Goal: Transaction & Acquisition: Purchase product/service

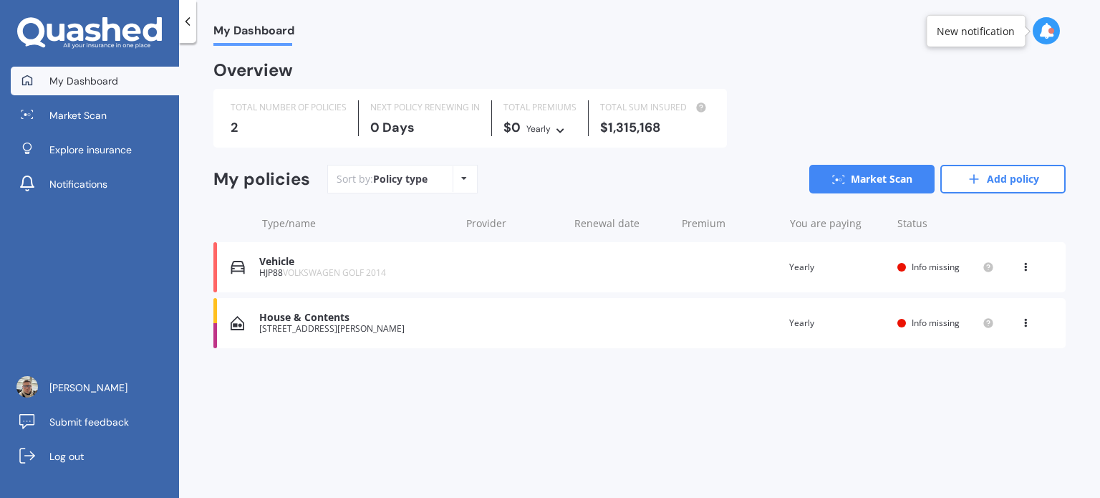
click at [97, 78] on span "My Dashboard" at bounding box center [83, 81] width 69 height 14
click at [120, 33] on icon at bounding box center [111, 29] width 18 height 24
click at [998, 179] on link "Add policy" at bounding box center [1002, 179] width 125 height 29
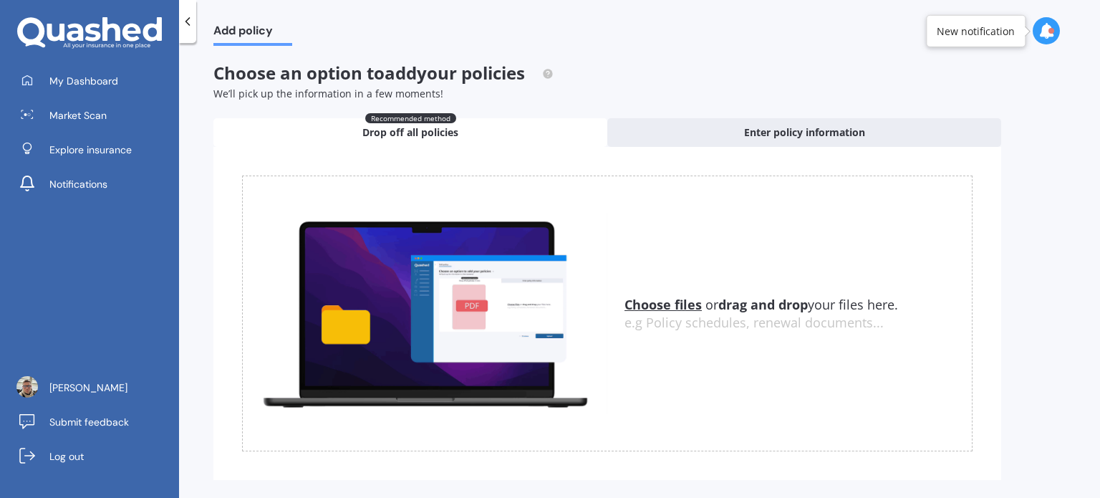
scroll to position [24, 0]
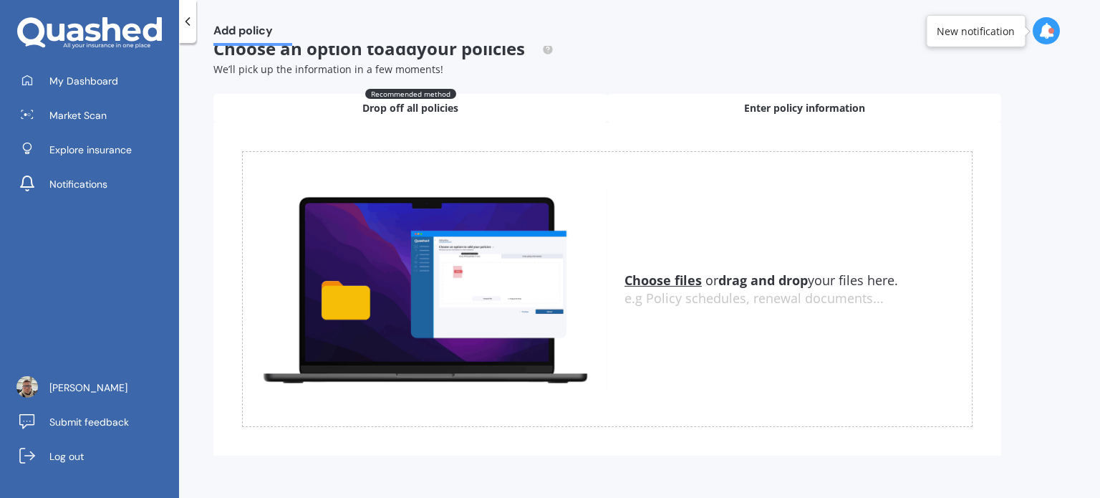
click at [727, 110] on div "Enter policy information" at bounding box center [804, 108] width 394 height 29
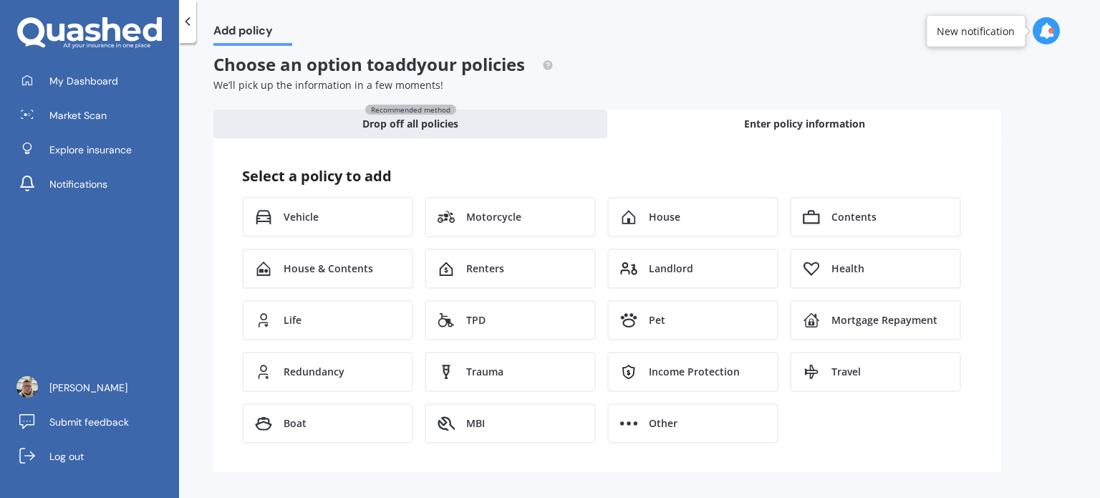
scroll to position [5, 0]
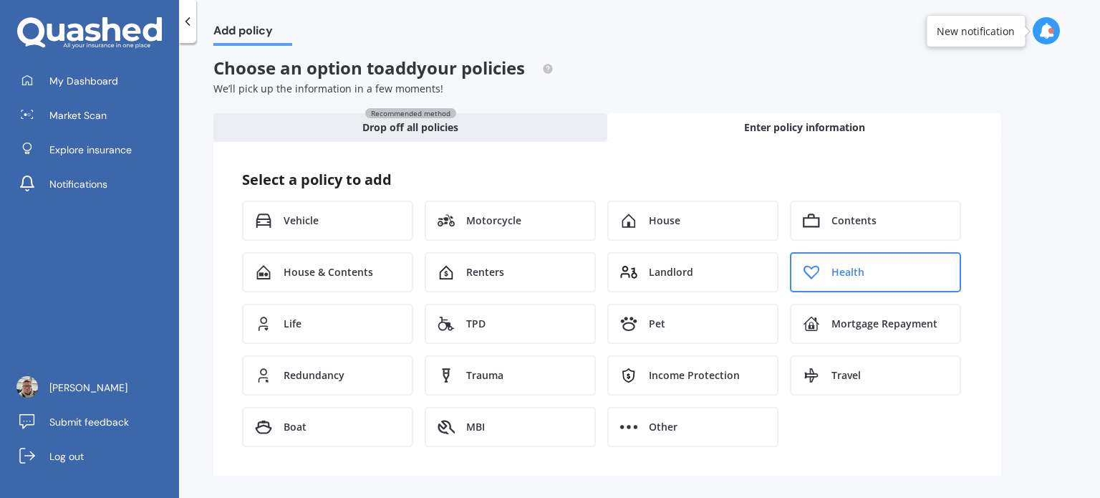
click at [823, 272] on div "Health" at bounding box center [875, 272] width 171 height 40
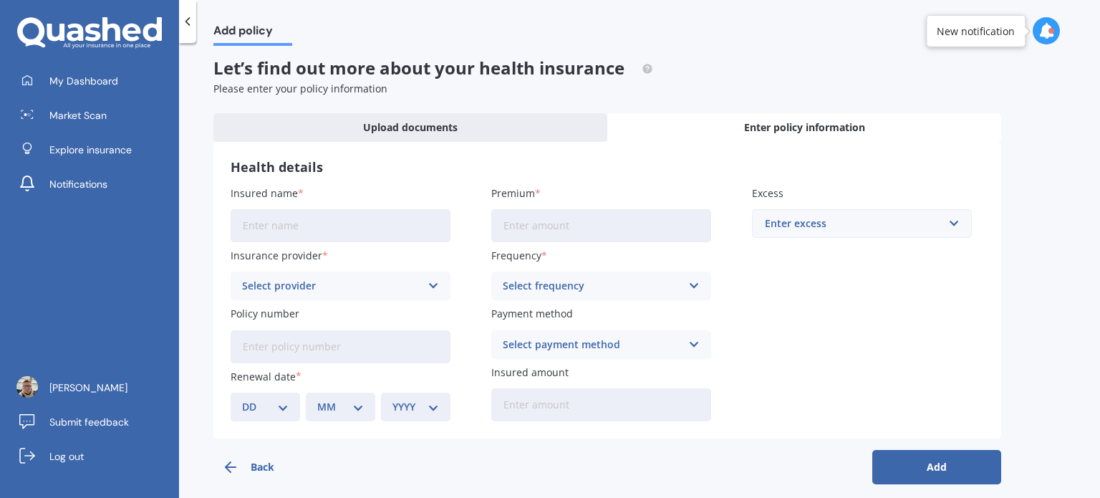
click at [375, 234] on input "Insured name" at bounding box center [341, 225] width 220 height 33
type input "Maxim"
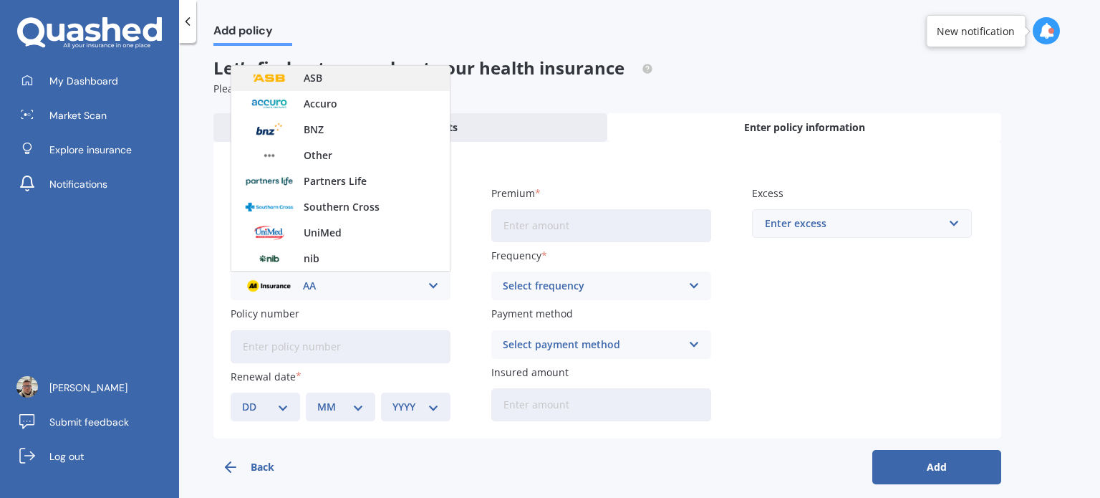
scroll to position [0, 0]
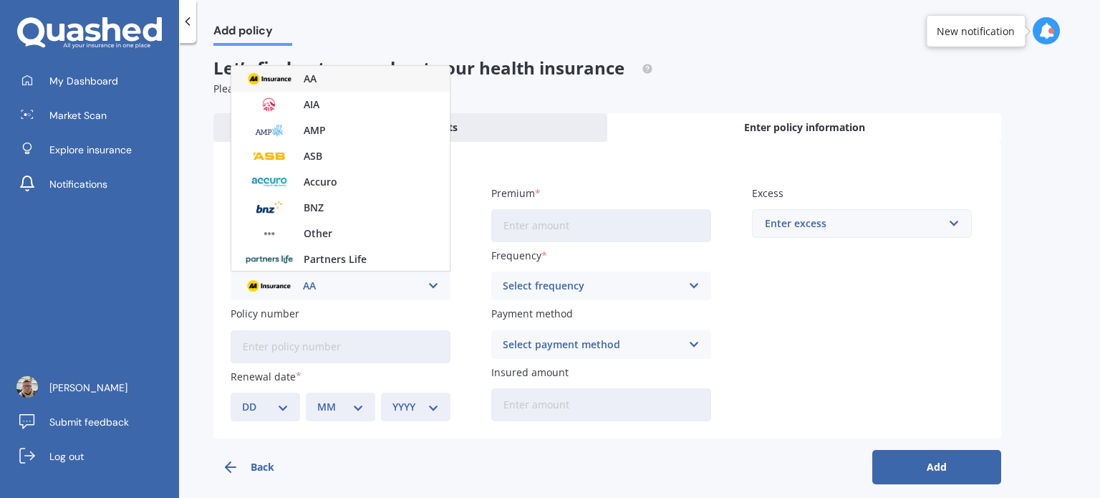
click at [662, 121] on div "Enter policy information" at bounding box center [804, 127] width 394 height 29
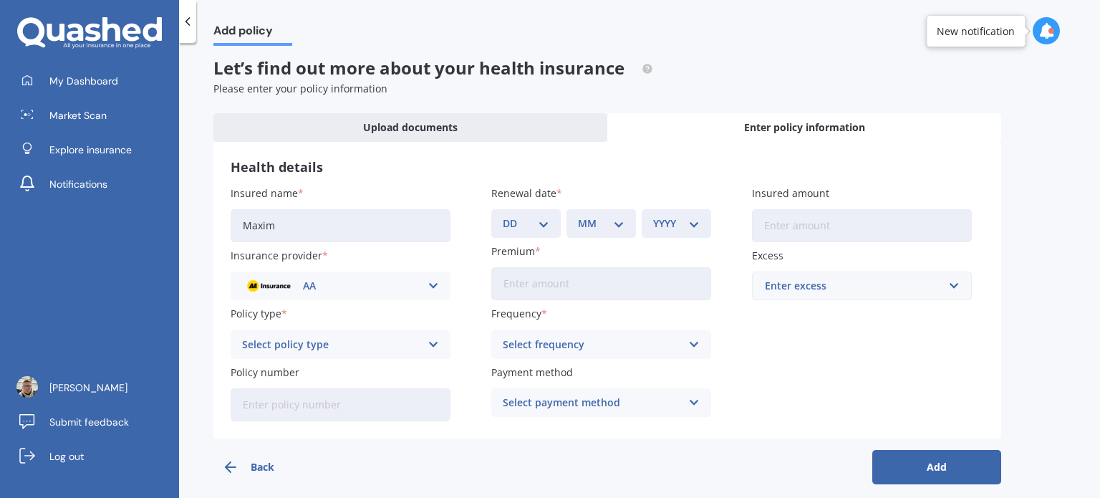
click at [309, 221] on input "Maxim" at bounding box center [341, 225] width 220 height 33
drag, startPoint x: 309, startPoint y: 221, endPoint x: 0, endPoint y: 197, distance: 310.2
click at [16, 211] on div "My Dashboard Market Scan Explore insurance Notifications Maxim Volk Submit feed…" at bounding box center [550, 249] width 1100 height 498
click at [281, 221] on input "Insured name" at bounding box center [341, 225] width 220 height 33
type input "Maxim Volk"
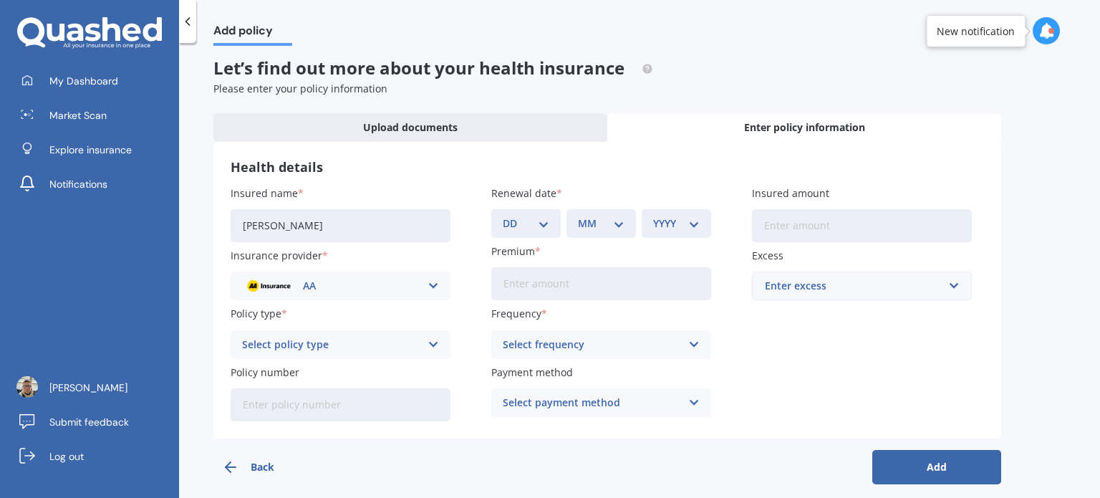
click at [352, 293] on div "AA" at bounding box center [331, 286] width 178 height 16
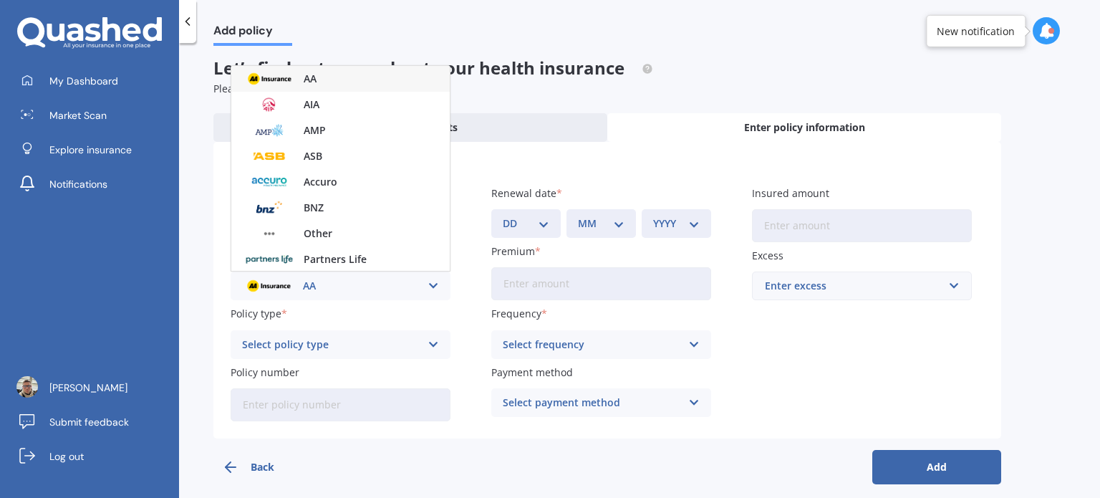
scroll to position [78, 0]
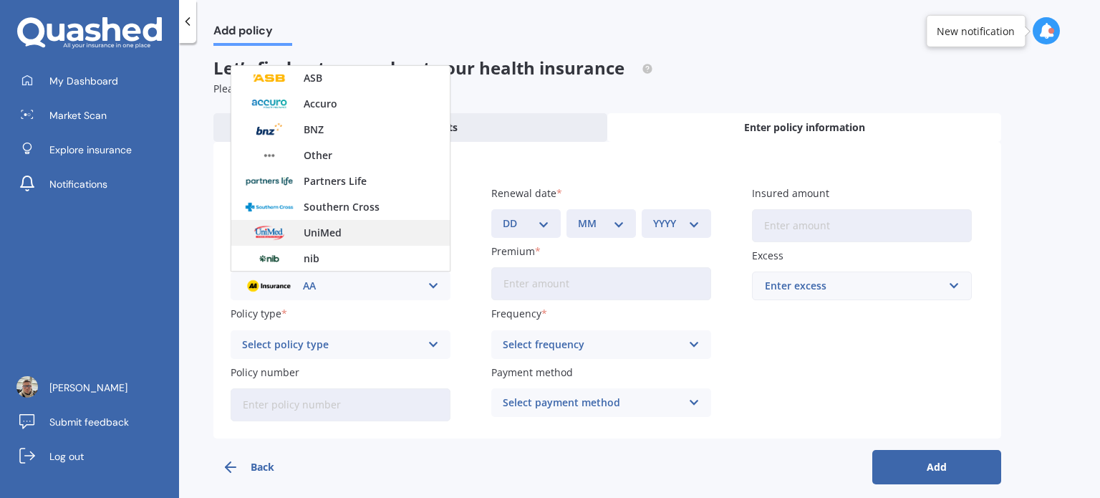
click at [338, 231] on span "UniMed" at bounding box center [323, 233] width 38 height 10
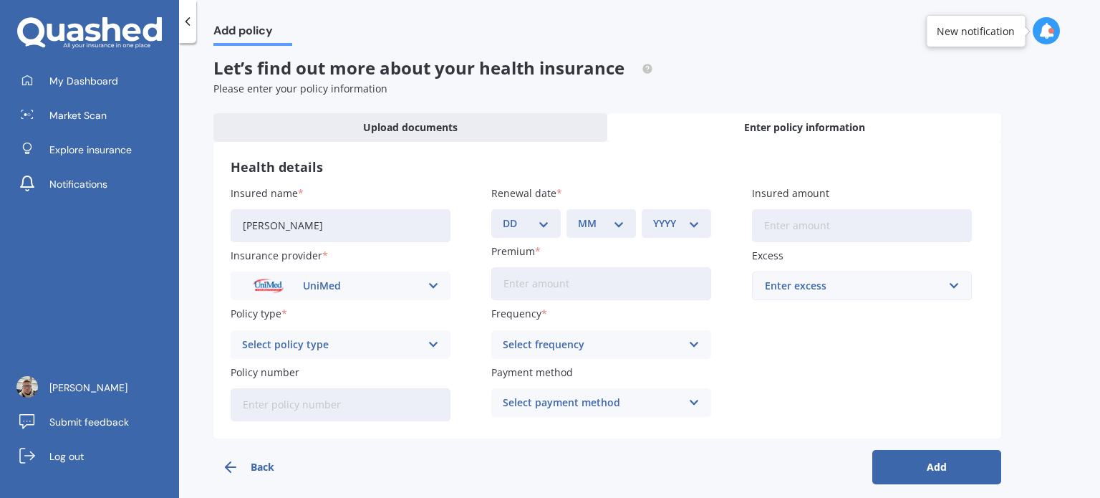
click at [556, 291] on input "Premium" at bounding box center [601, 283] width 220 height 33
type input "$100.00"
click at [409, 344] on div "Select policy type" at bounding box center [331, 345] width 178 height 16
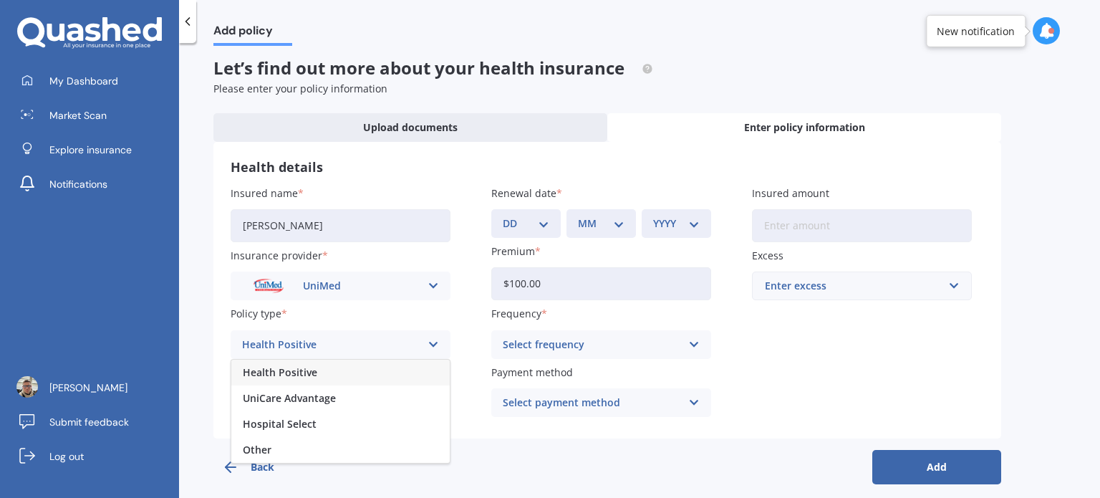
click at [339, 377] on div "Health Positive" at bounding box center [340, 372] width 218 height 26
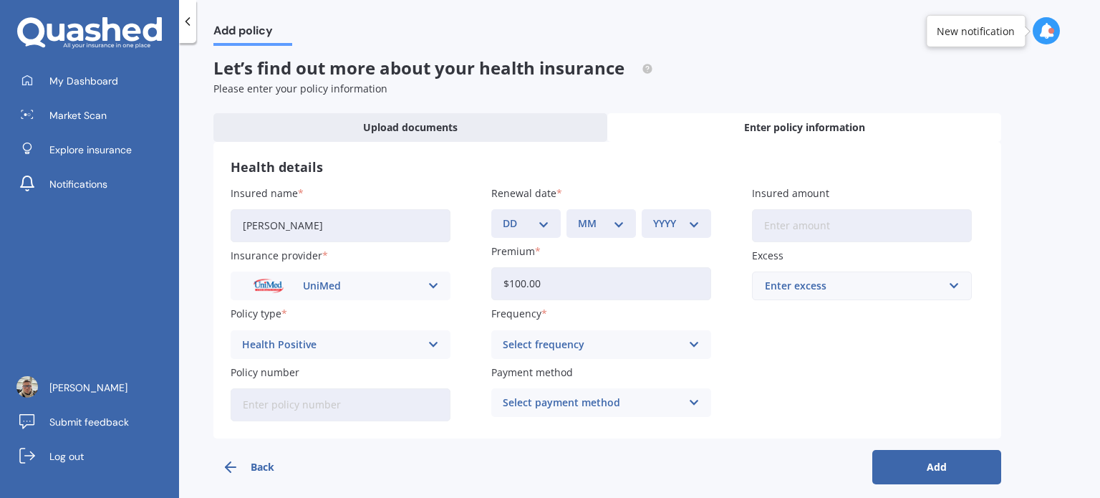
click at [538, 344] on div "Select frequency" at bounding box center [592, 345] width 178 height 16
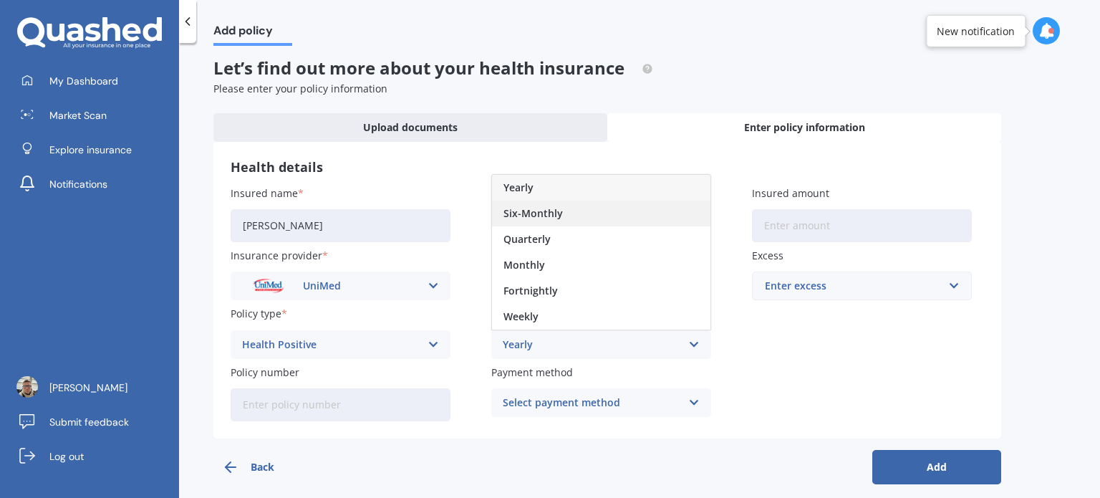
click at [544, 216] on span "Six-Monthly" at bounding box center [532, 213] width 59 height 10
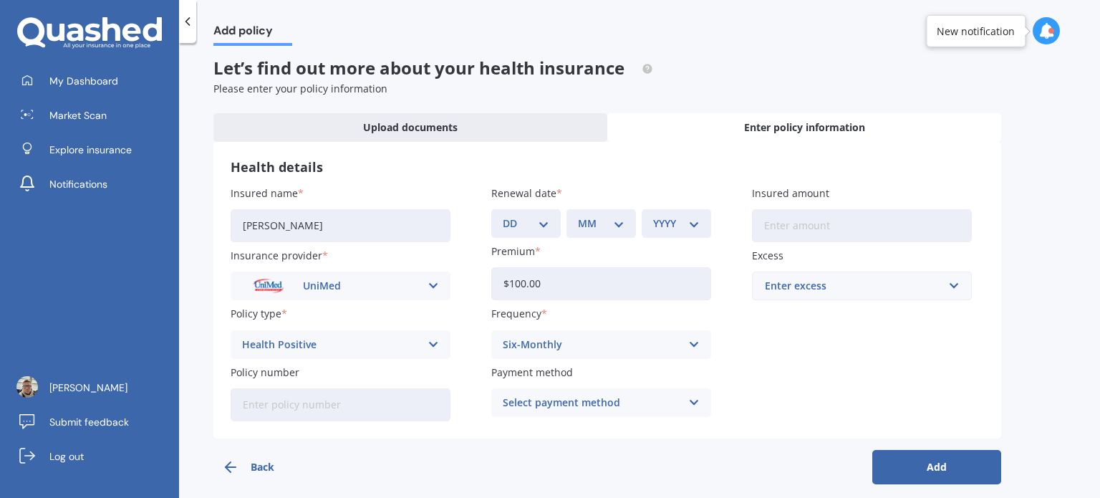
scroll to position [17, 0]
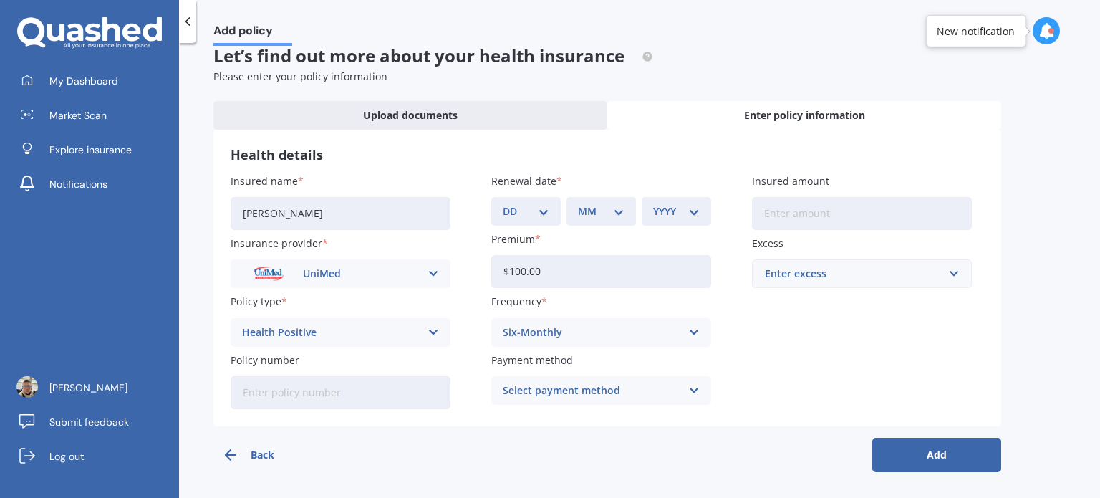
click at [550, 390] on div "Select payment method" at bounding box center [592, 390] width 178 height 16
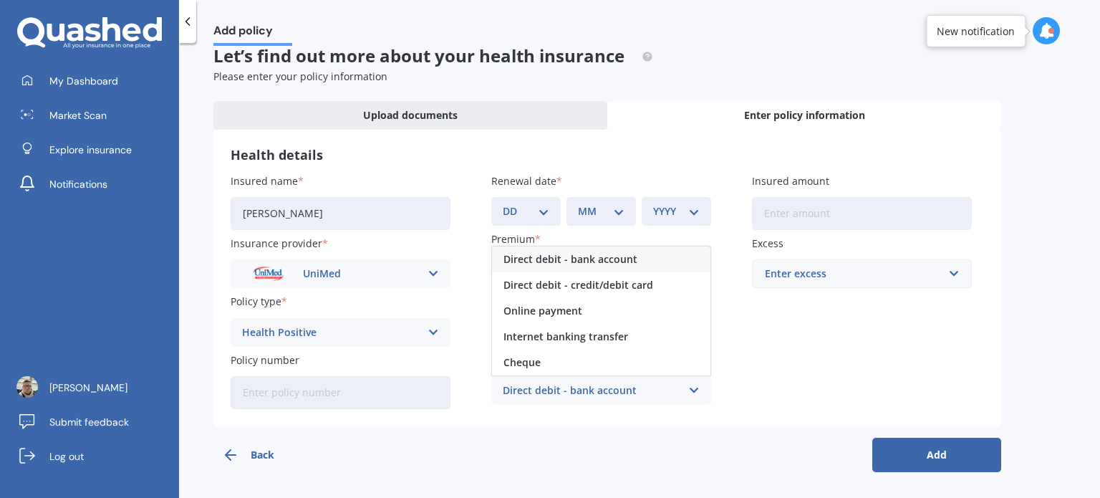
click at [551, 260] on span "Direct debit - bank account" at bounding box center [570, 259] width 134 height 10
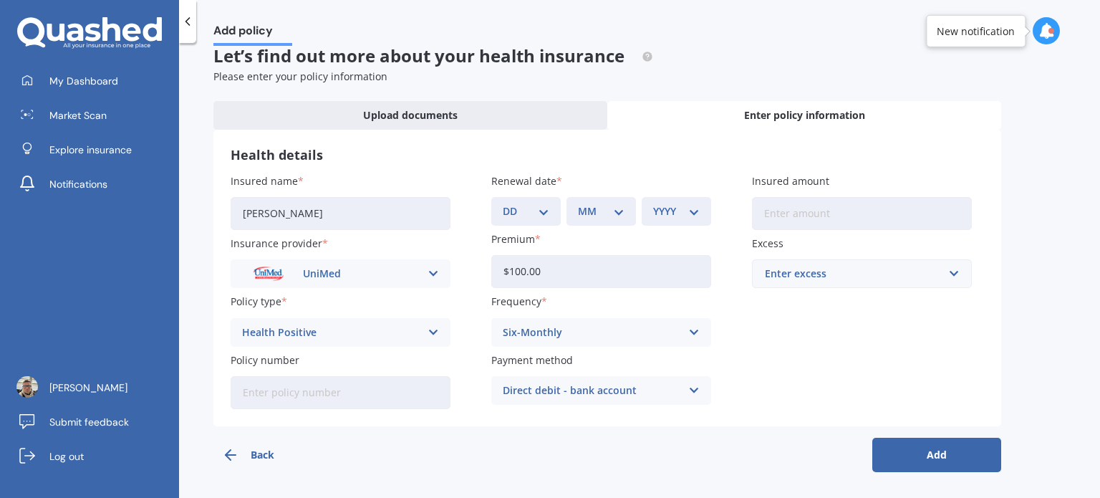
click at [514, 209] on select "DD 01 02 03 04 05 06 07 08 09 10 11 12 13 14 15 16 17 18 19 20 21 22 23 24 25 2…" at bounding box center [526, 211] width 47 height 16
select select "05"
click at [503, 203] on select "DD 01 02 03 04 05 06 07 08 09 10 11 12 13 14 15 16 17 18 19 20 21 22 23 24 25 2…" at bounding box center [526, 211] width 47 height 16
click at [617, 208] on select "MM 01 02 03 04 05 06 07 08 09 10 11 12" at bounding box center [601, 211] width 47 height 16
select select "05"
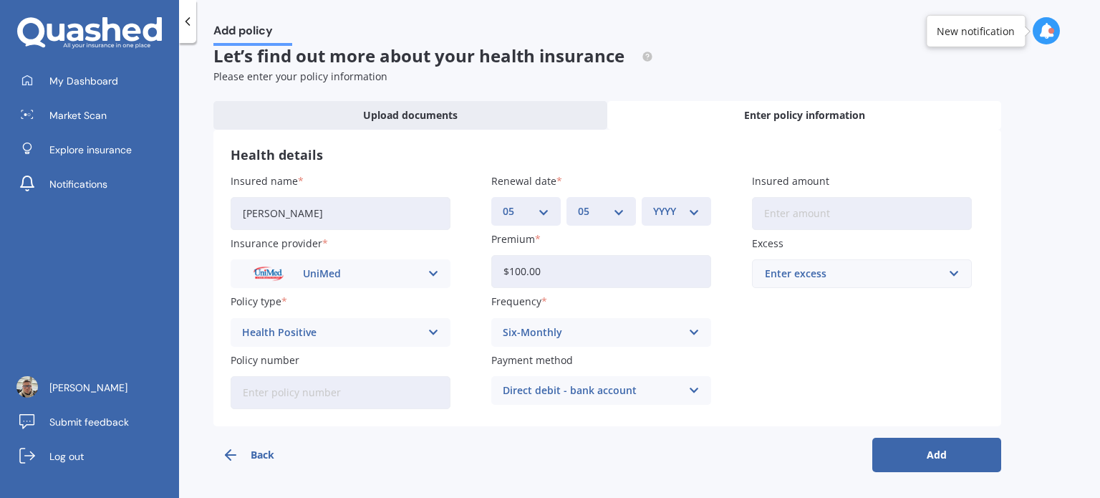
click at [578, 203] on select "MM 01 02 03 04 05 06 07 08 09 10 11 12" at bounding box center [601, 211] width 47 height 16
click at [684, 213] on select "YYYY 2027 2026 2025 2024 2023 2022 2021 2020 2019 2018 2017 2016 2015 2014 2013…" at bounding box center [676, 211] width 47 height 16
select select "2026"
click at [653, 203] on select "YYYY 2027 2026 2025 2024 2023 2022 2021 2020 2019 2018 2017 2016 2015 2014 2013…" at bounding box center [676, 211] width 47 height 16
click at [948, 459] on button "Add" at bounding box center [936, 454] width 129 height 34
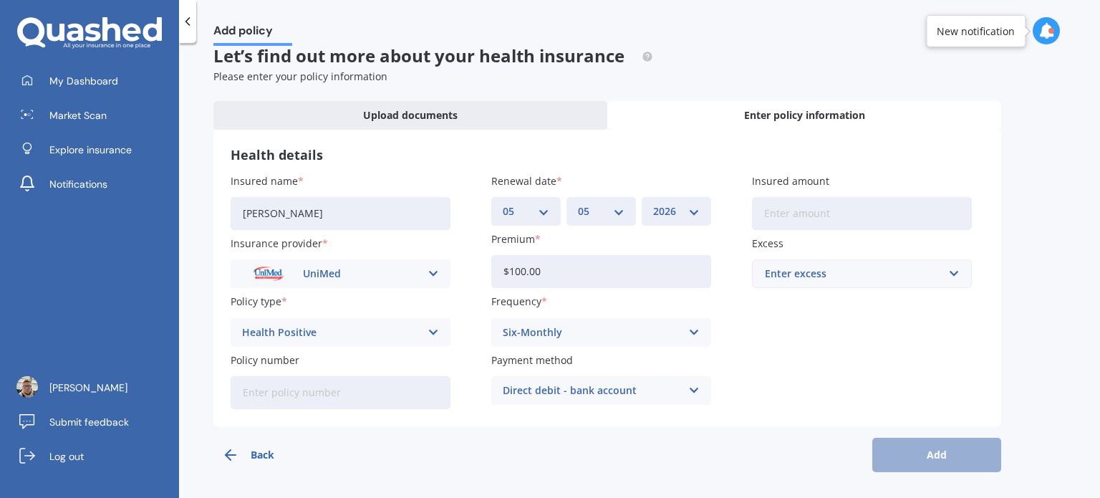
scroll to position [0, 0]
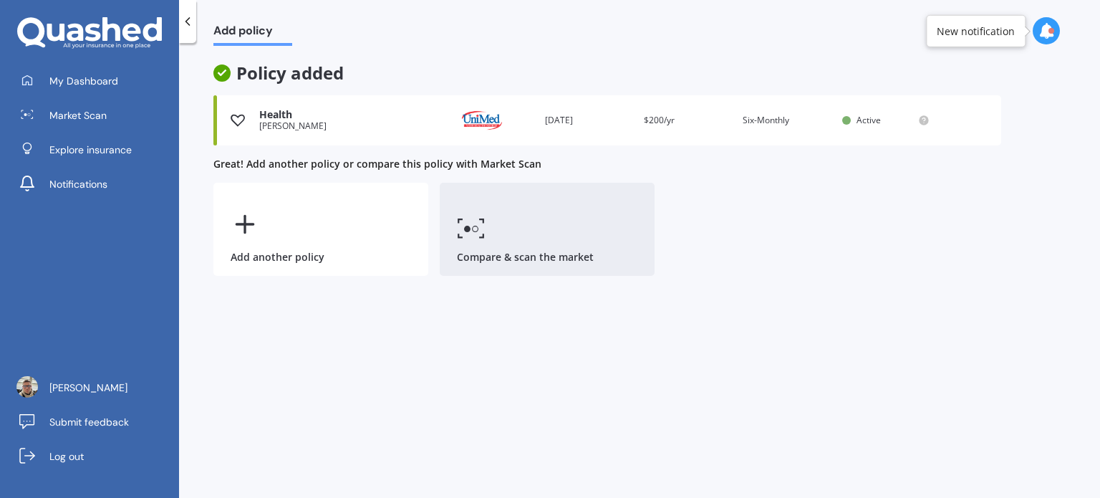
click at [542, 252] on link "Compare & scan the market" at bounding box center [547, 229] width 215 height 93
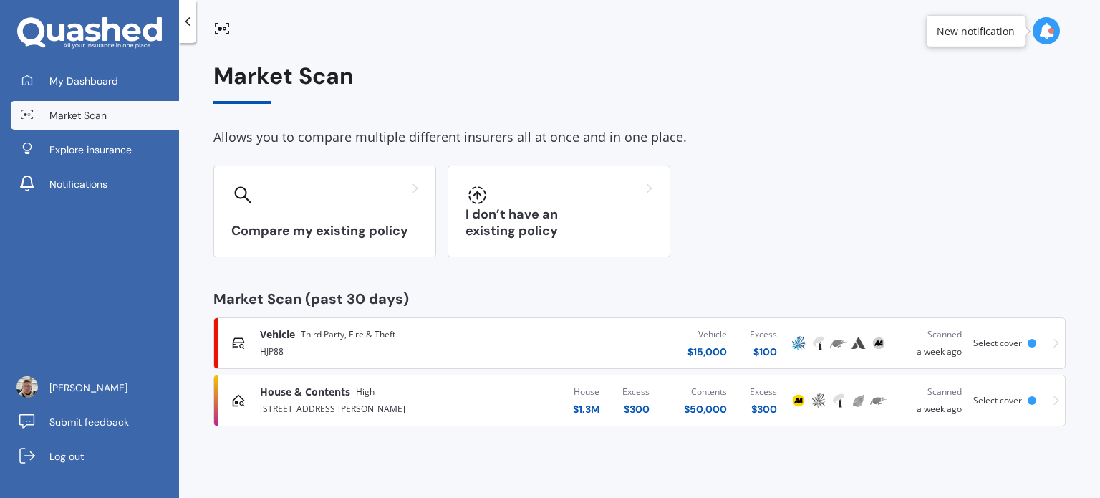
click at [194, 19] on icon at bounding box center [187, 21] width 14 height 14
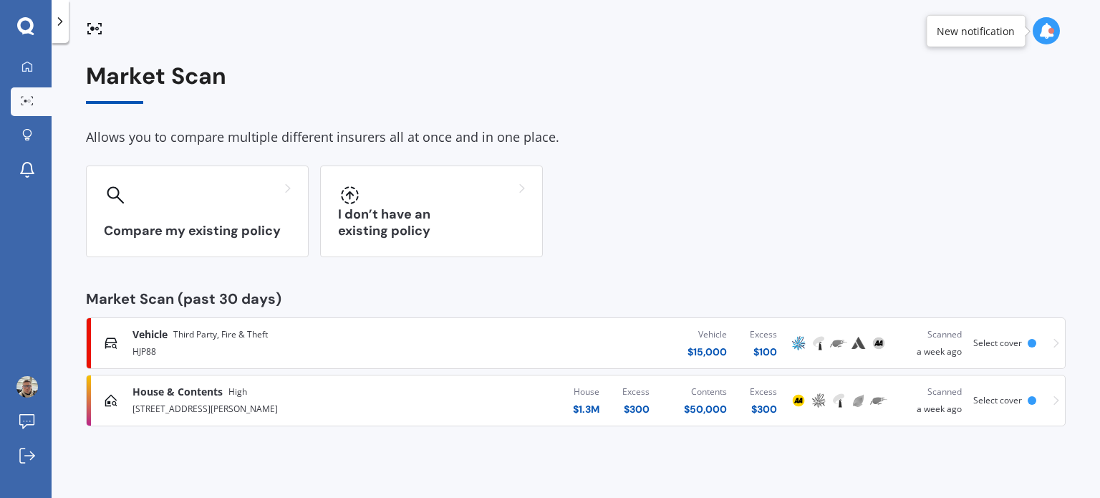
click at [66, 21] on icon at bounding box center [60, 21] width 14 height 14
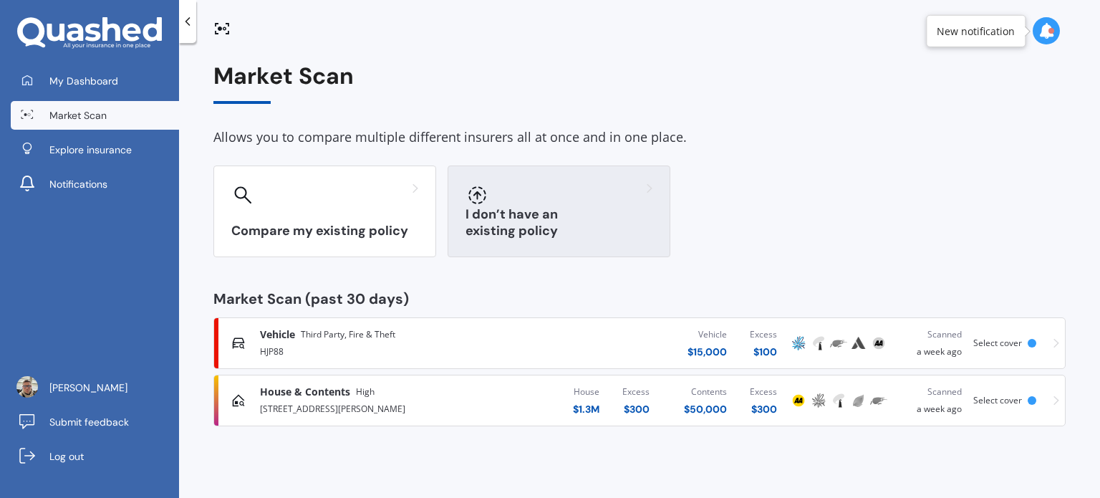
click at [557, 243] on div "I don’t have an existing policy" at bounding box center [559, 211] width 223 height 92
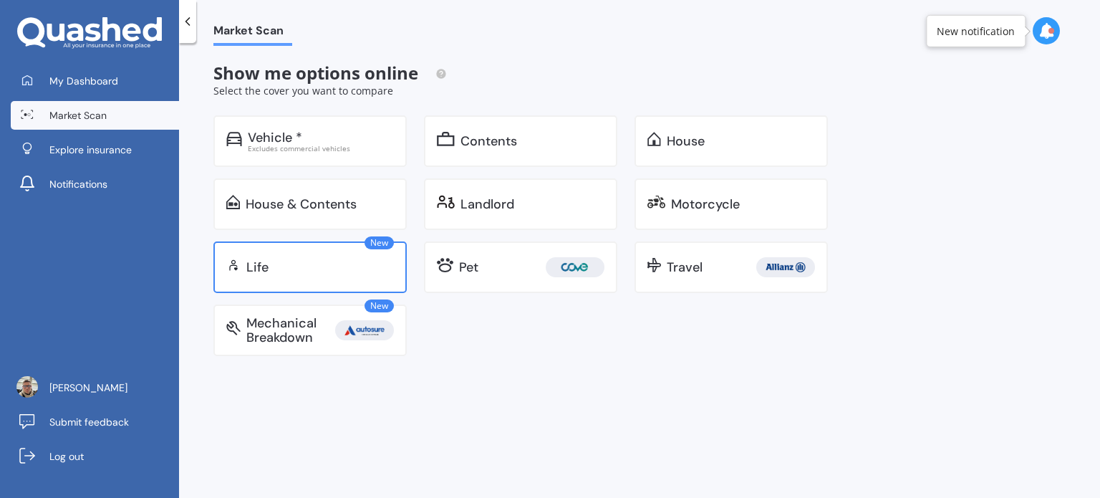
click at [348, 274] on div "New Life" at bounding box center [309, 267] width 193 height 52
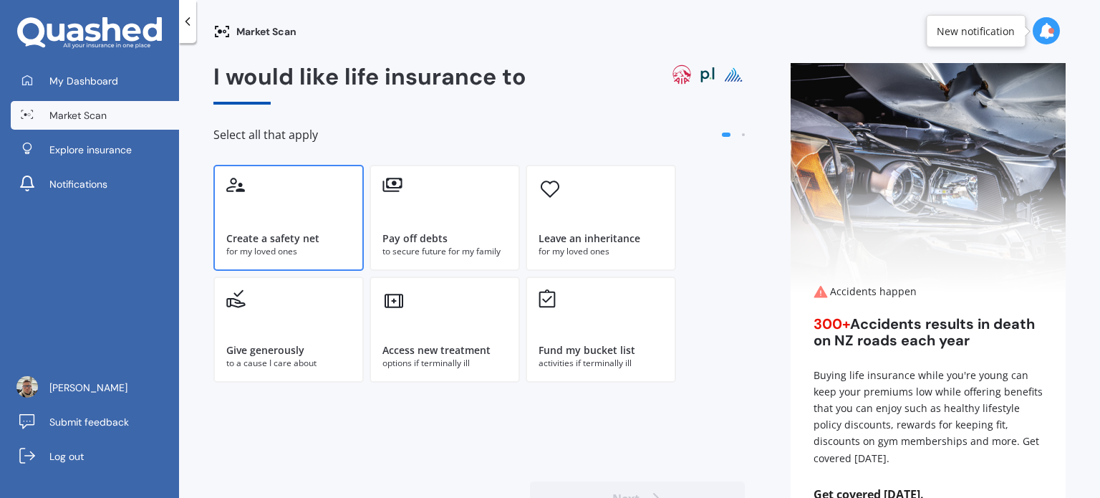
click at [304, 236] on div "Create a safety net" at bounding box center [272, 238] width 93 height 14
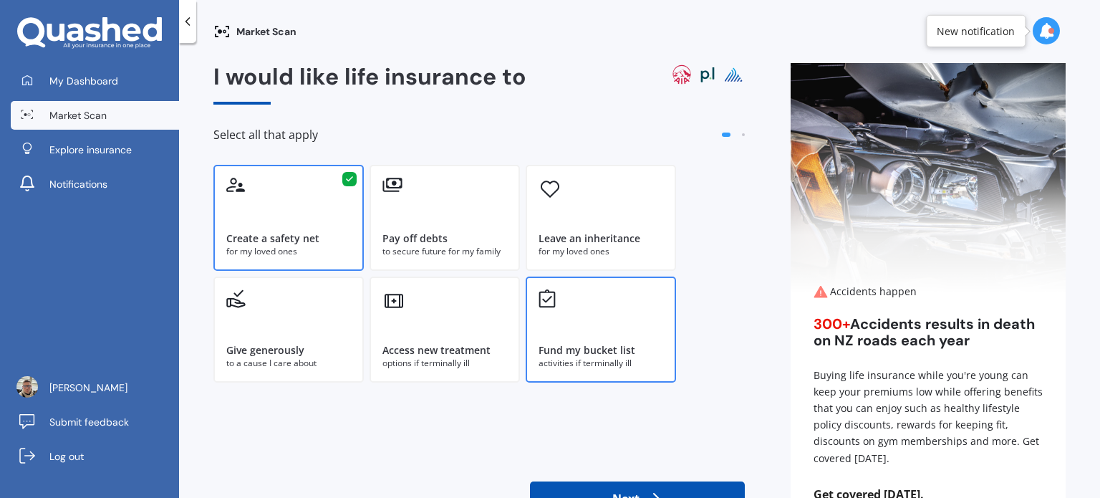
scroll to position [63, 0]
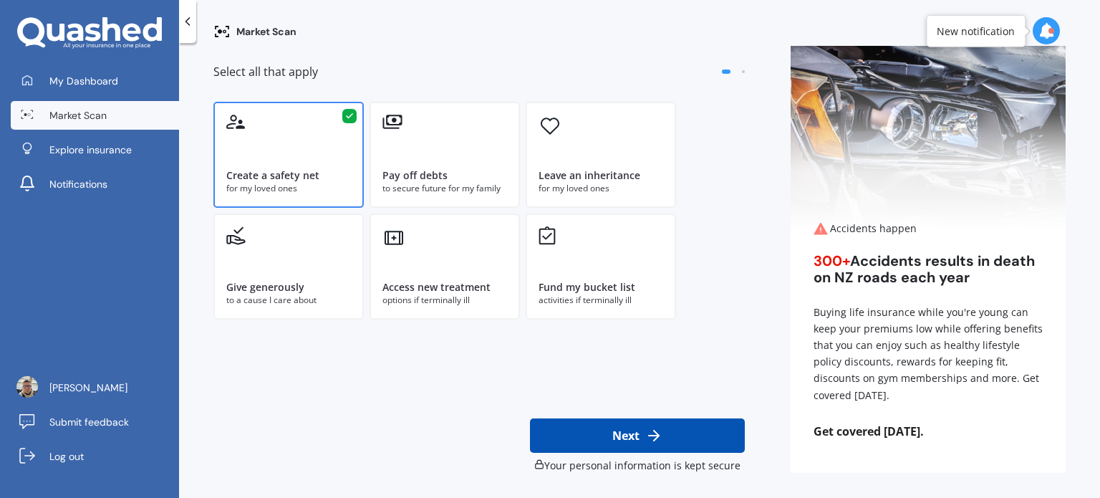
click at [594, 438] on button "Next" at bounding box center [637, 435] width 215 height 34
select select "23"
select select "12"
select select "1986"
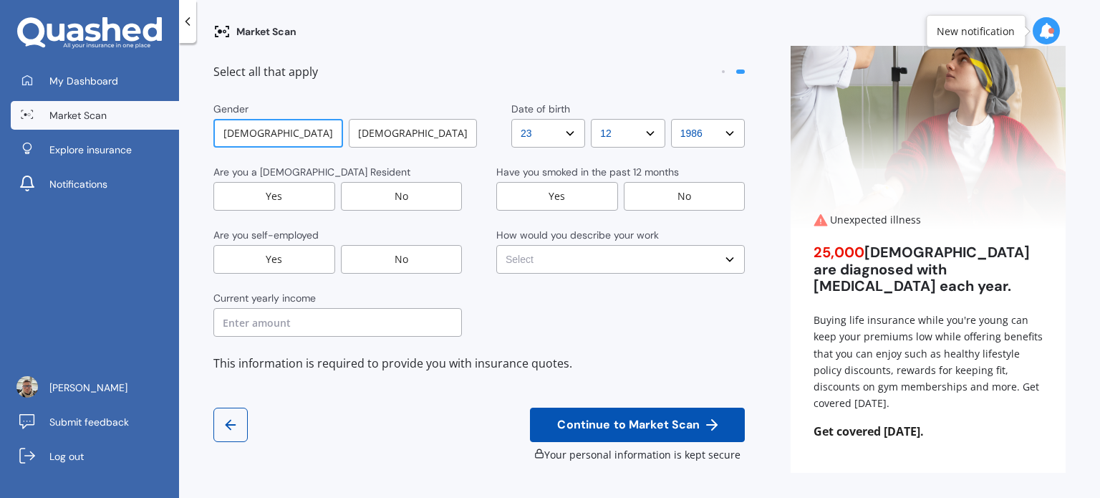
click at [300, 198] on div "Yes" at bounding box center [274, 196] width 122 height 29
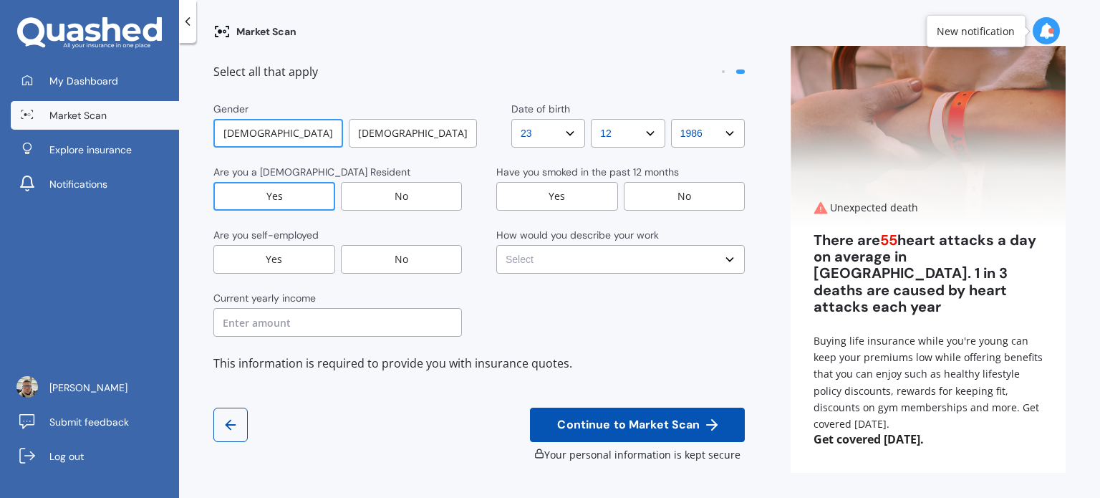
click at [301, 259] on div "Yes" at bounding box center [274, 259] width 122 height 29
click at [405, 271] on div "No" at bounding box center [401, 259] width 121 height 29
click at [643, 197] on div "No" at bounding box center [685, 196] width 122 height 29
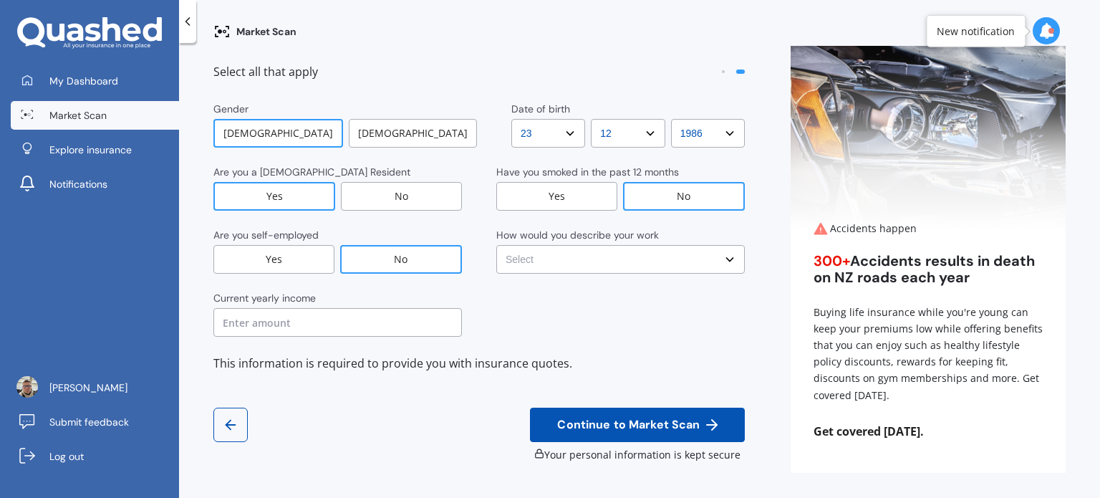
click at [550, 266] on select "Select No manual work e.g. lawyer, consultant, engineer Light manual work e.g. …" at bounding box center [620, 259] width 248 height 29
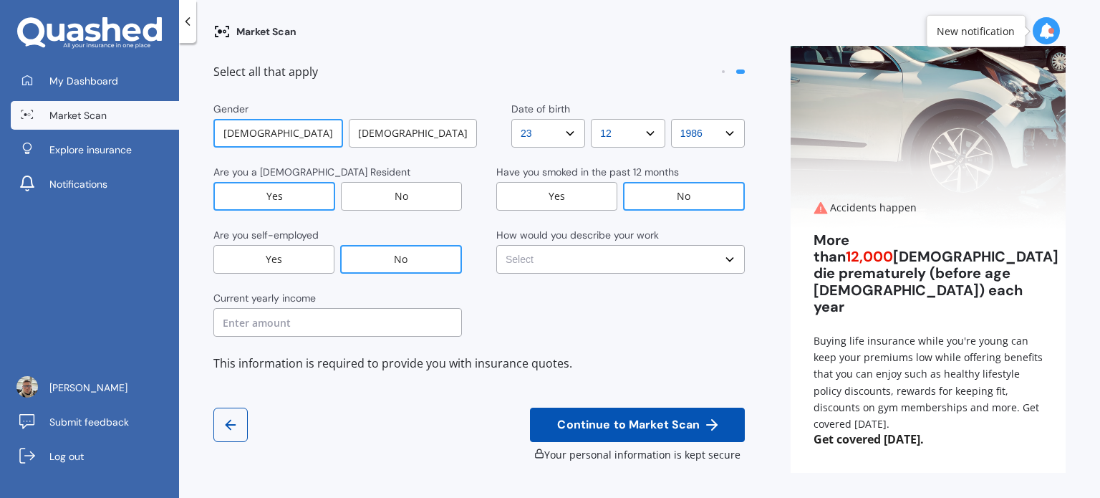
select select "No manual work e.g. lawyer, consultant, engineer"
click at [496, 245] on select "Select No manual work e.g. lawyer, consultant, engineer Light manual work e.g. …" at bounding box center [620, 259] width 248 height 29
click at [335, 326] on input "text" at bounding box center [337, 322] width 248 height 29
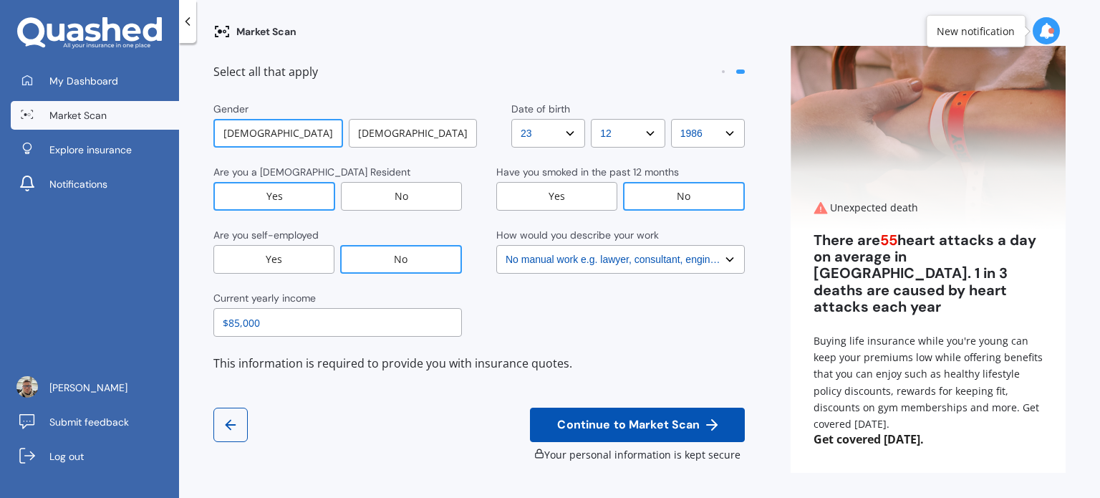
type input "$85,000"
click at [661, 422] on span "Continue to Market Scan" at bounding box center [628, 425] width 148 height 14
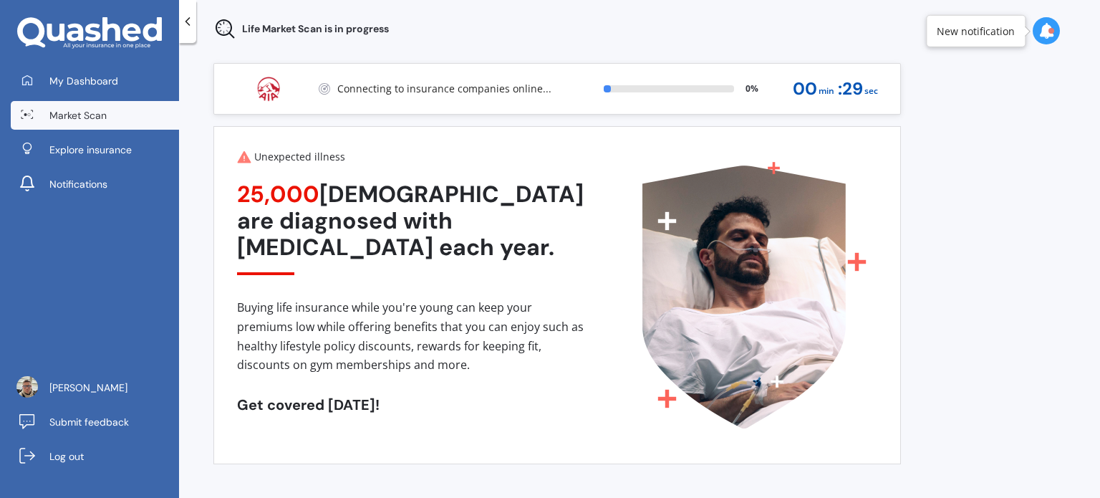
scroll to position [0, 0]
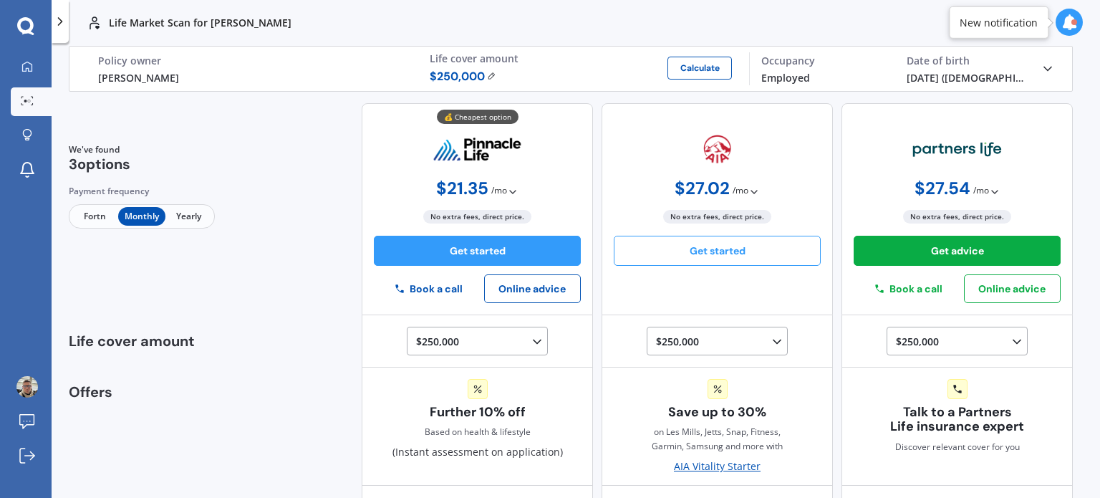
click at [687, 251] on button "Get started" at bounding box center [717, 251] width 207 height 30
